Goal: Navigation & Orientation: Go to known website

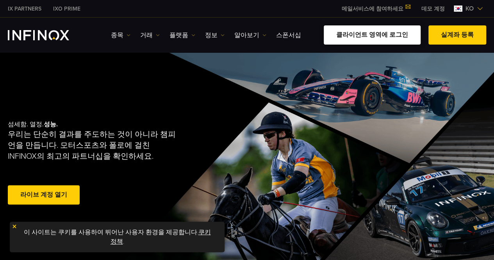
click at [374, 36] on link "클라이언트 영역에 로그인" at bounding box center [372, 34] width 97 height 19
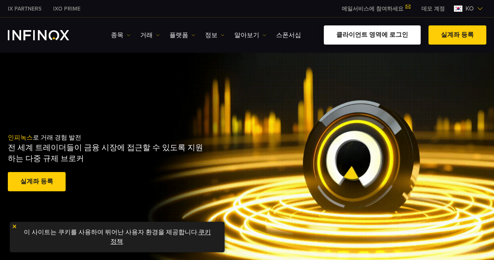
click at [388, 38] on link "클라이언트 영역에 로그인" at bounding box center [372, 34] width 97 height 19
